Goal: Subscribe to service/newsletter

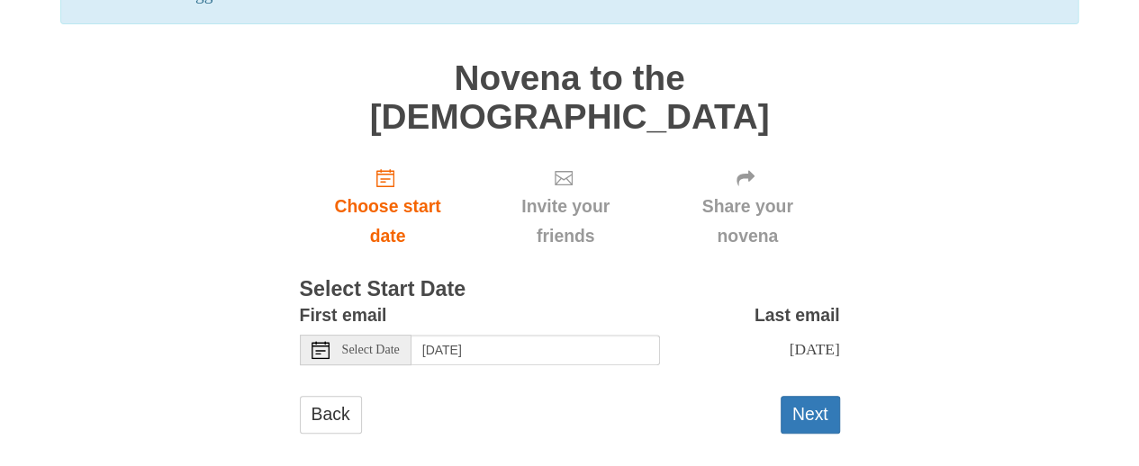
scroll to position [175, 0]
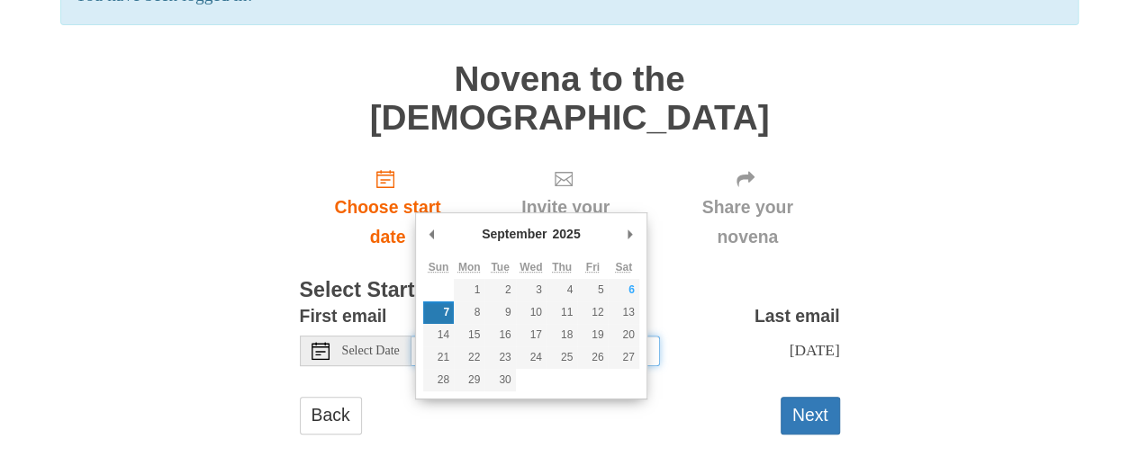
click at [502, 366] on input "Sunday, September 7th" at bounding box center [535, 351] width 249 height 31
type input "Saturday, September 6th"
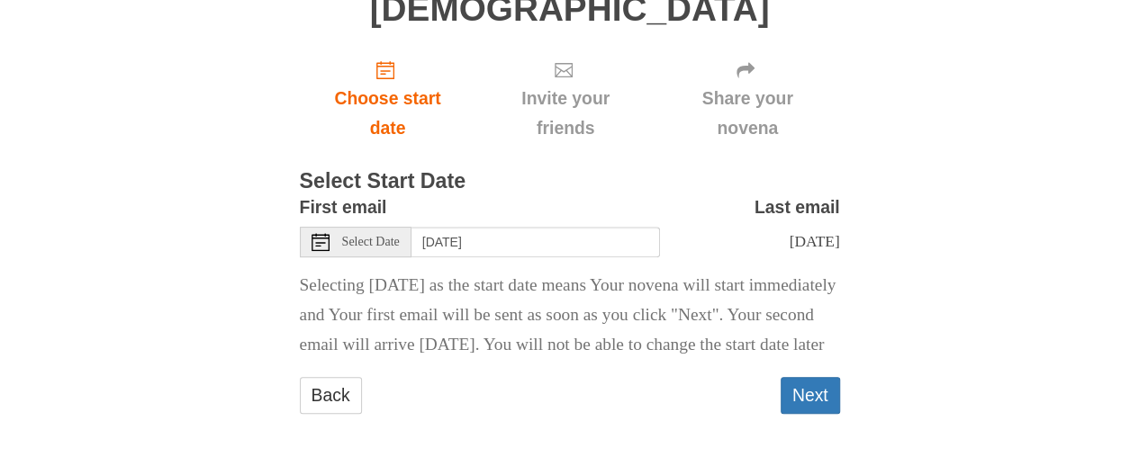
scroll to position [479, 0]
click at [809, 399] on button "Next" at bounding box center [810, 395] width 59 height 37
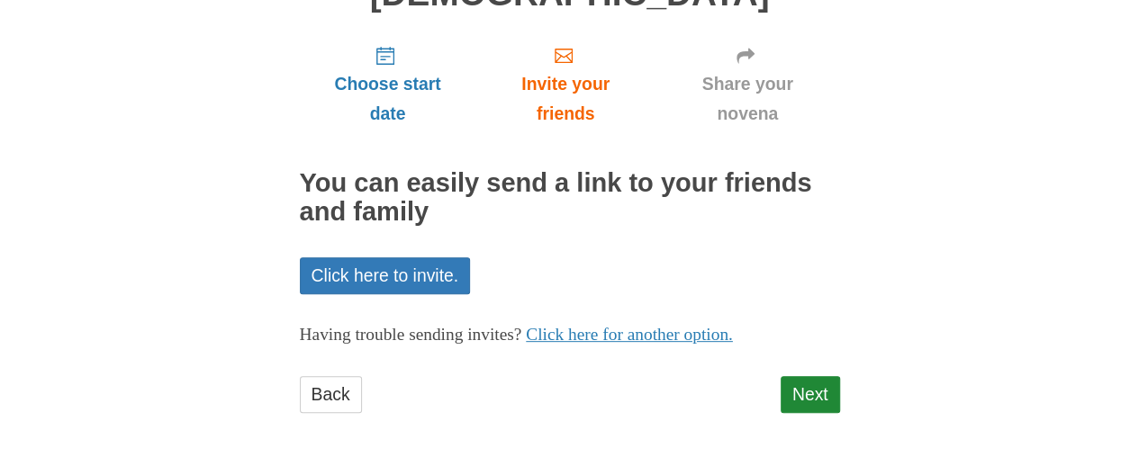
scroll to position [360, 0]
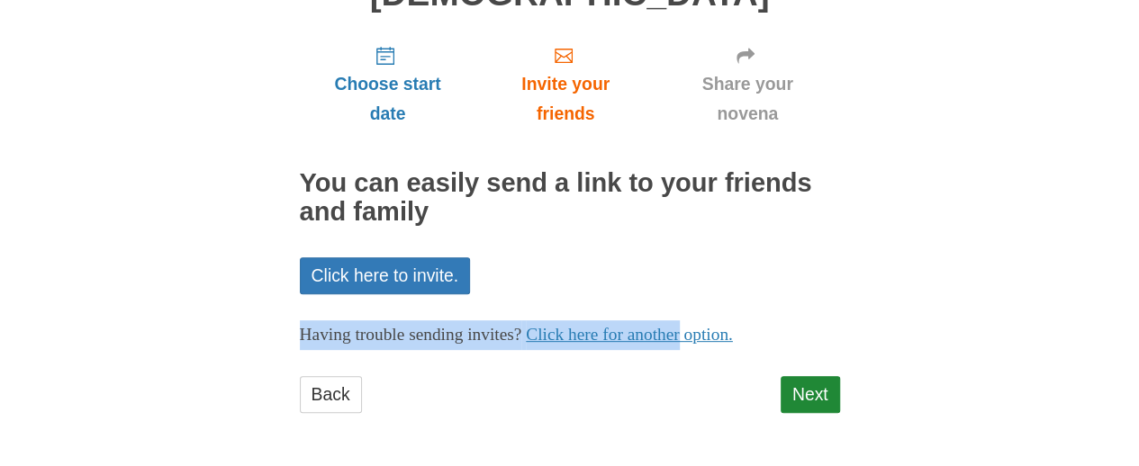
drag, startPoint x: 1008, startPoint y: 233, endPoint x: 1026, endPoint y: 226, distance: 19.4
click at [1026, 226] on div "Pray More Novenas The original novena reminder Novena to the Holy Spirit Choose…" at bounding box center [569, 127] width 1053 height 680
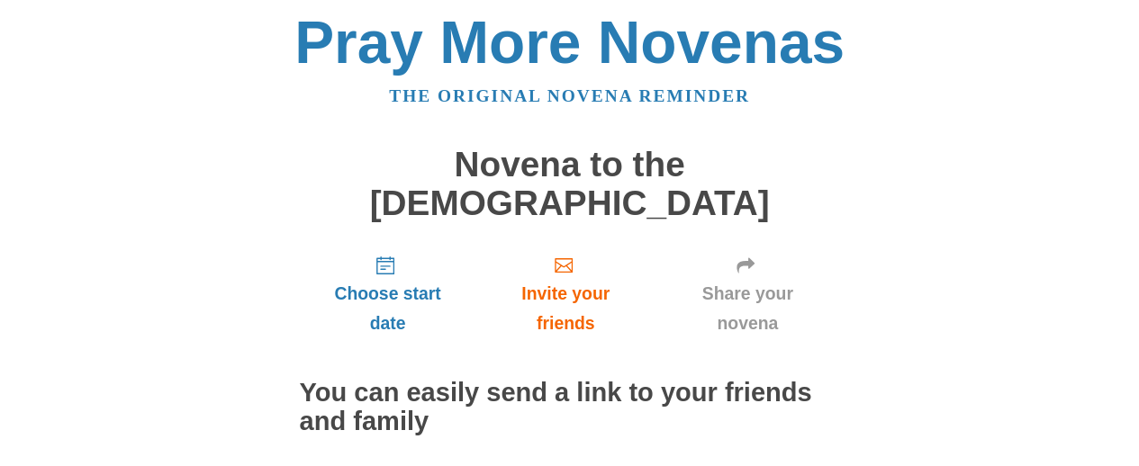
scroll to position [0, 0]
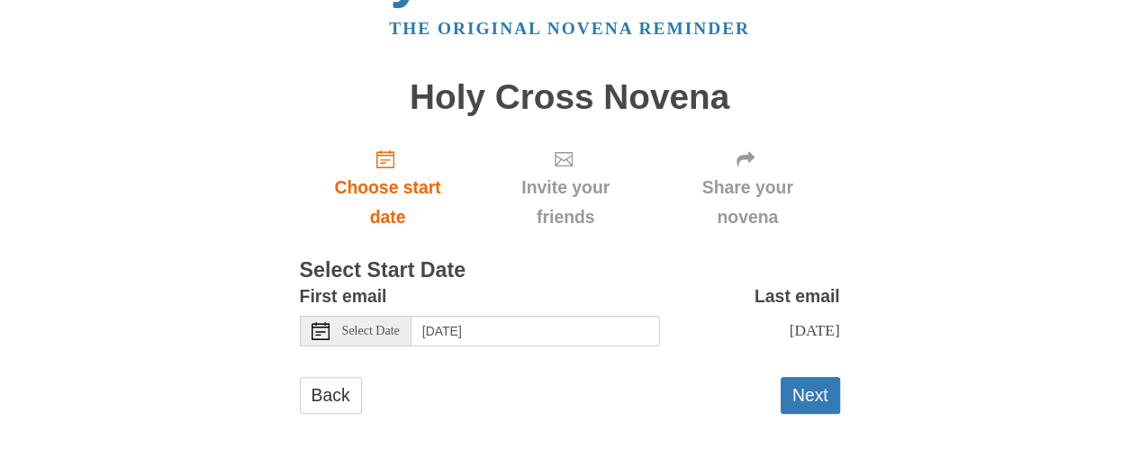
scroll to position [198, 0]
click at [358, 325] on span "Select Date" at bounding box center [371, 331] width 58 height 13
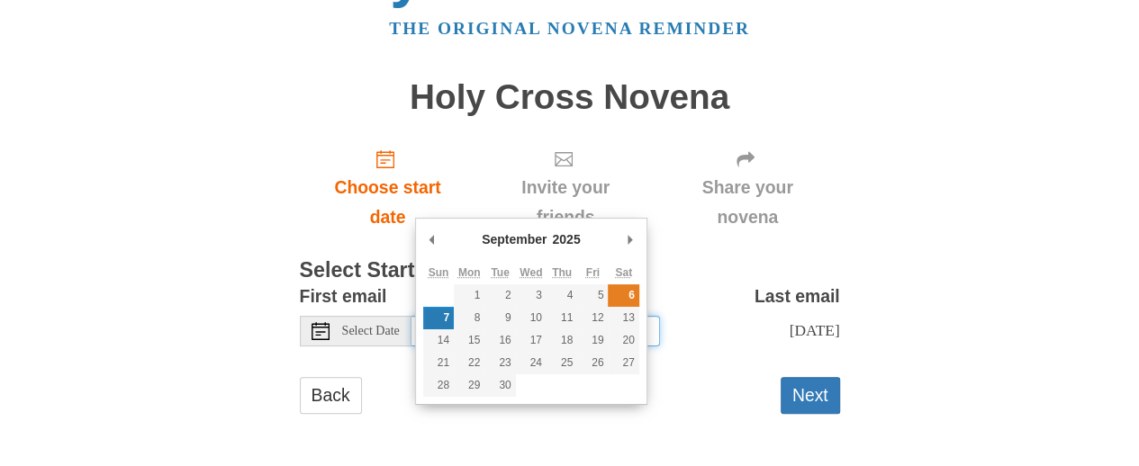
type input "Saturday, September 6th"
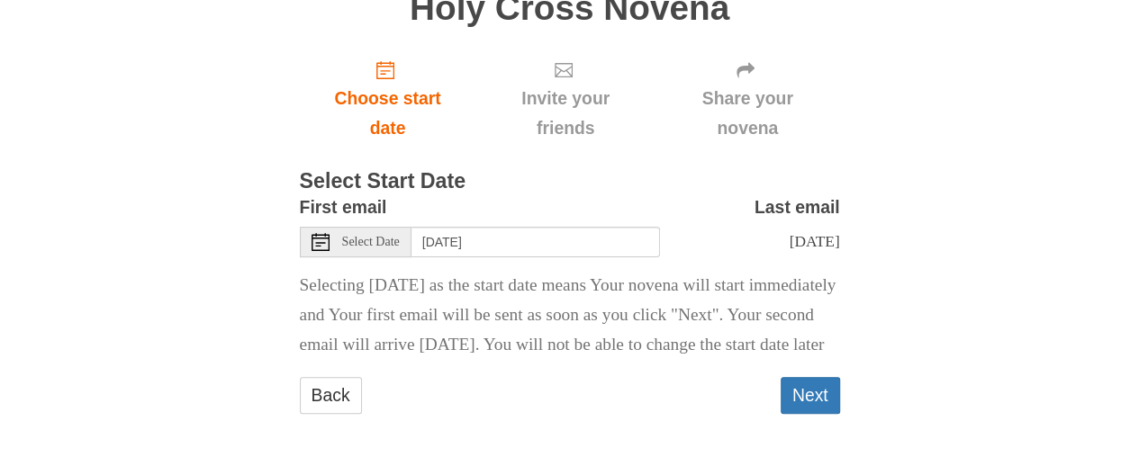
scroll to position [402, 0]
click at [805, 377] on button "Next" at bounding box center [810, 395] width 59 height 37
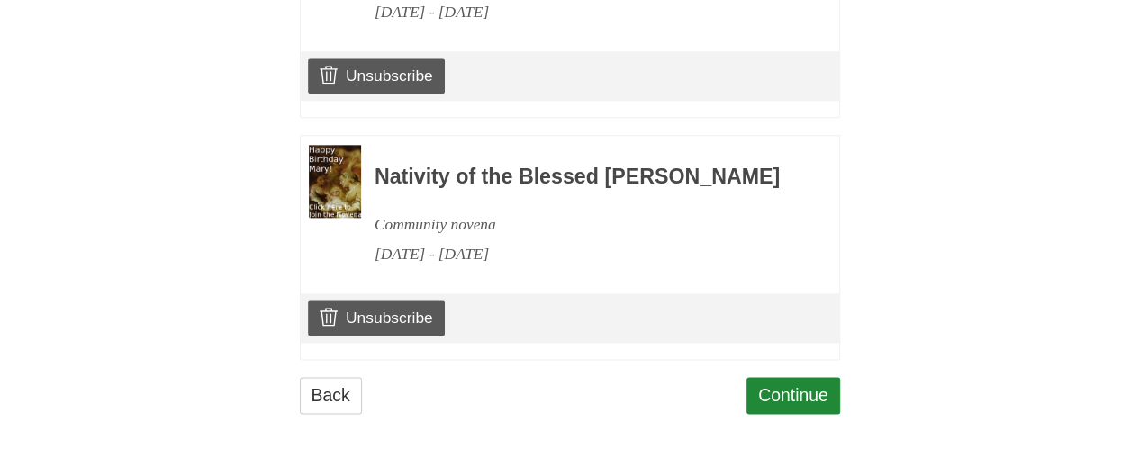
scroll to position [1284, 0]
drag, startPoint x: 393, startPoint y: 80, endPoint x: 728, endPoint y: 75, distance: 335.0
click at [393, 80] on link "Unsubscribe" at bounding box center [376, 76] width 136 height 34
click at [776, 379] on link "Continue" at bounding box center [793, 395] width 94 height 37
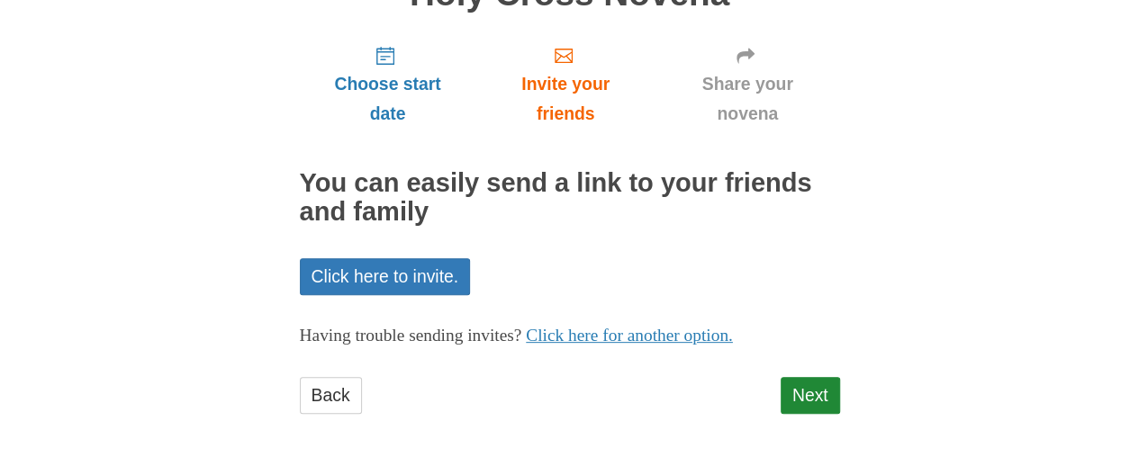
scroll to position [360, 0]
click at [804, 384] on link "Next" at bounding box center [810, 395] width 59 height 37
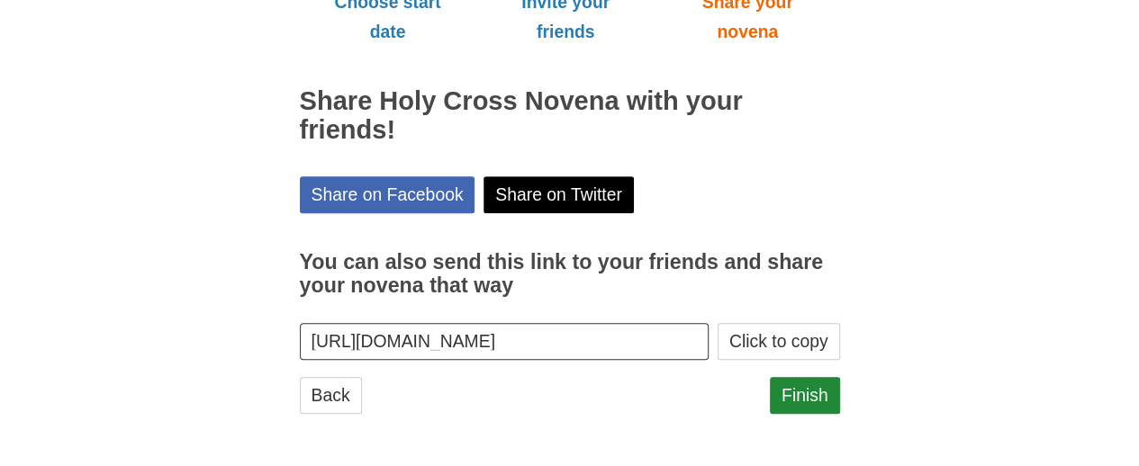
scroll to position [420, 0]
click at [804, 382] on link "Finish" at bounding box center [805, 395] width 70 height 37
